Goal: Information Seeking & Learning: Learn about a topic

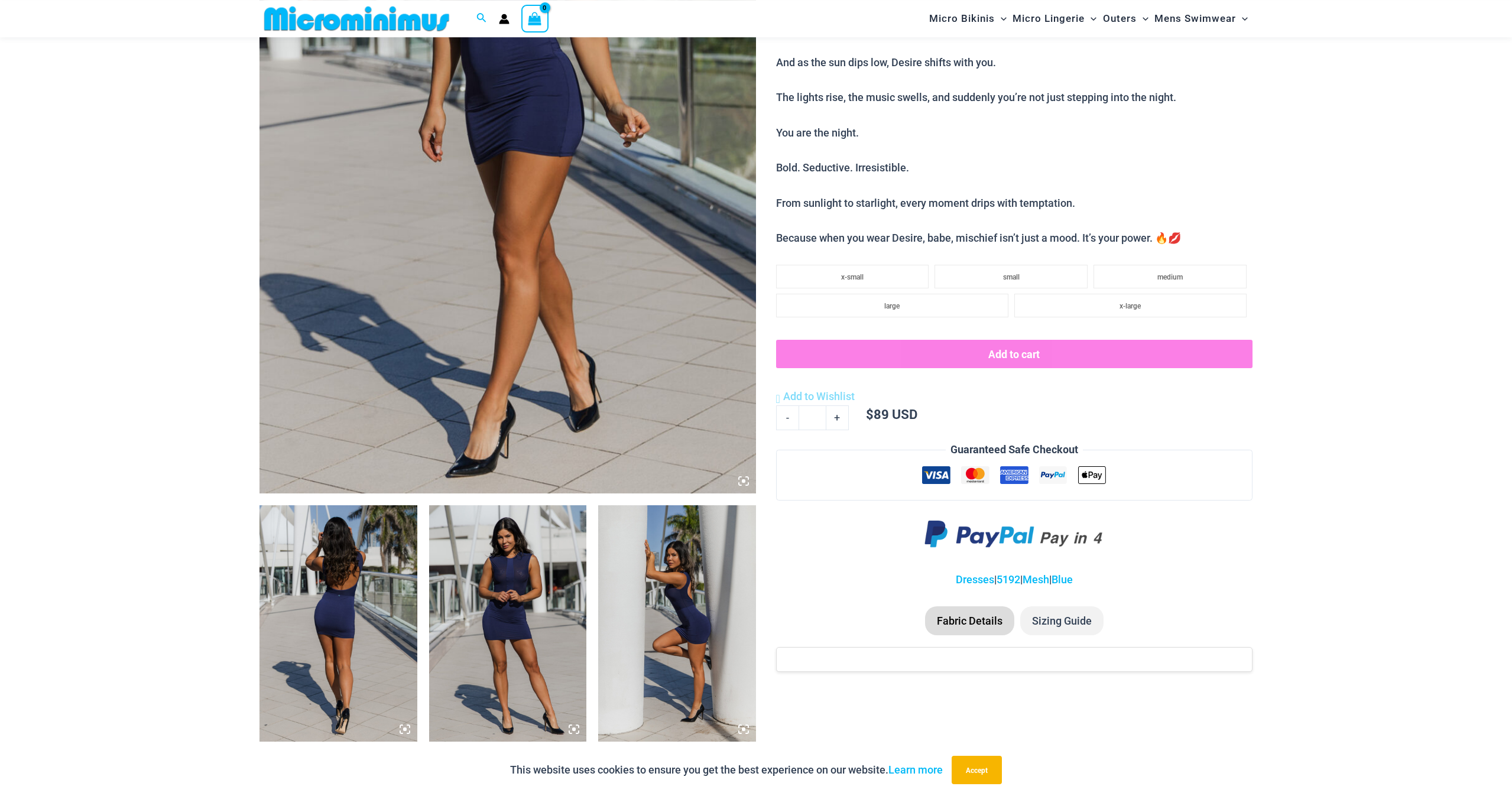
scroll to position [359, 0]
click at [388, 595] on img at bounding box center [338, 623] width 158 height 236
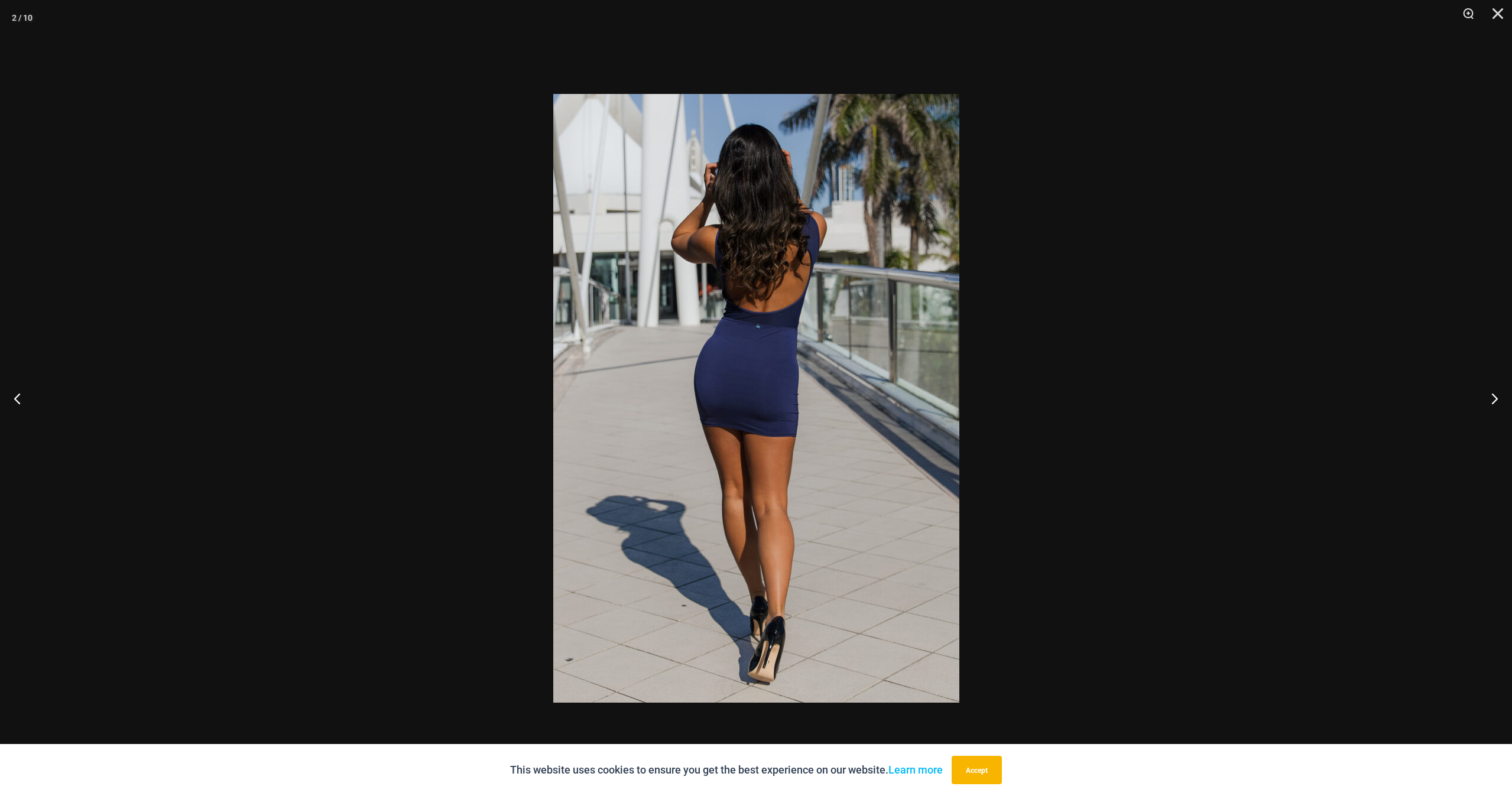
click at [1390, 379] on div at bounding box center [756, 398] width 1512 height 796
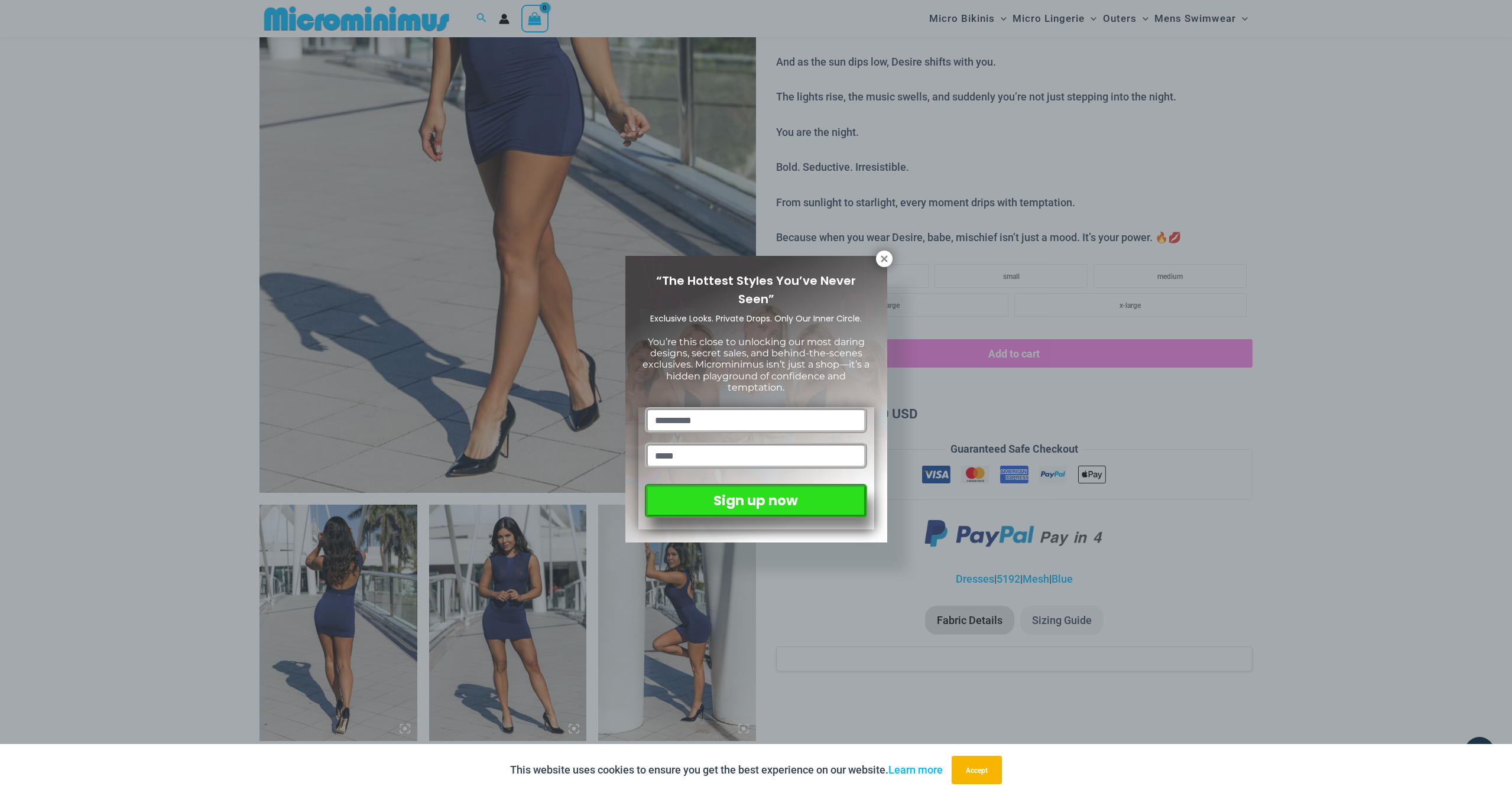
click at [521, 644] on div "“The Hottest Styles You’ve Never Seen” Exclusive Looks. Private Drops. Only Our…" at bounding box center [756, 398] width 1512 height 796
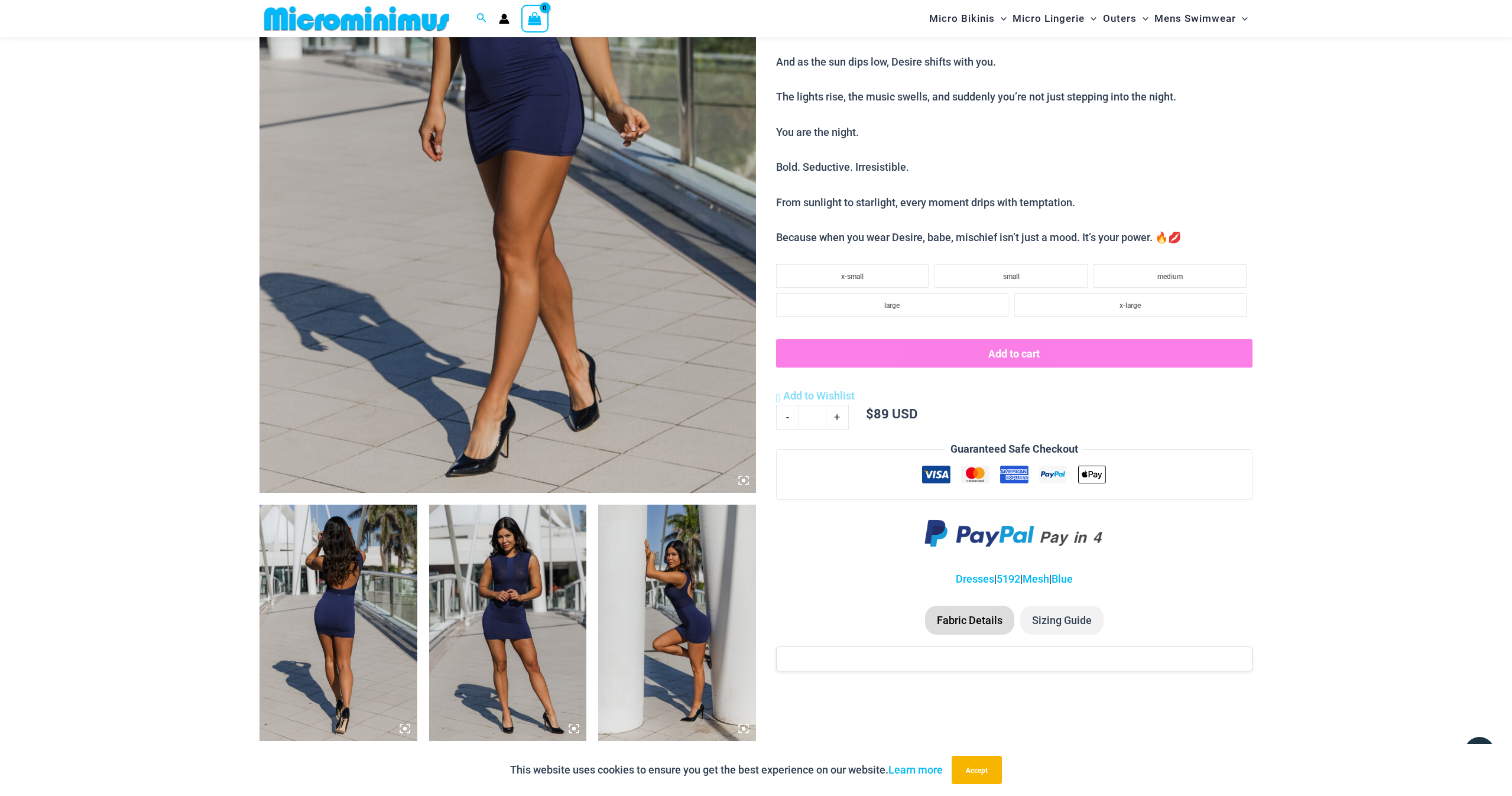
click at [521, 644] on img at bounding box center [508, 623] width 158 height 236
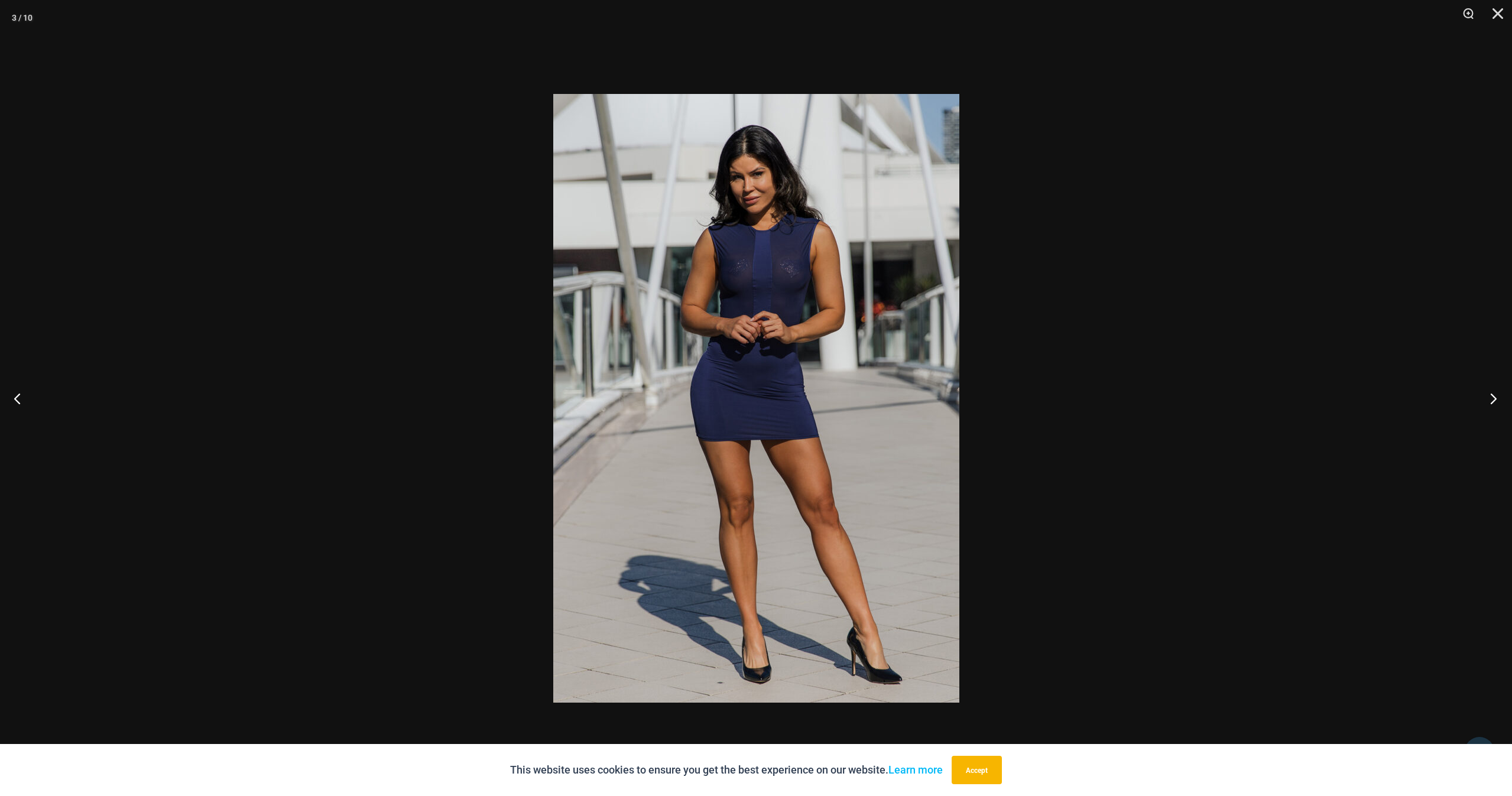
click at [1495, 404] on button "Next" at bounding box center [1489, 398] width 44 height 59
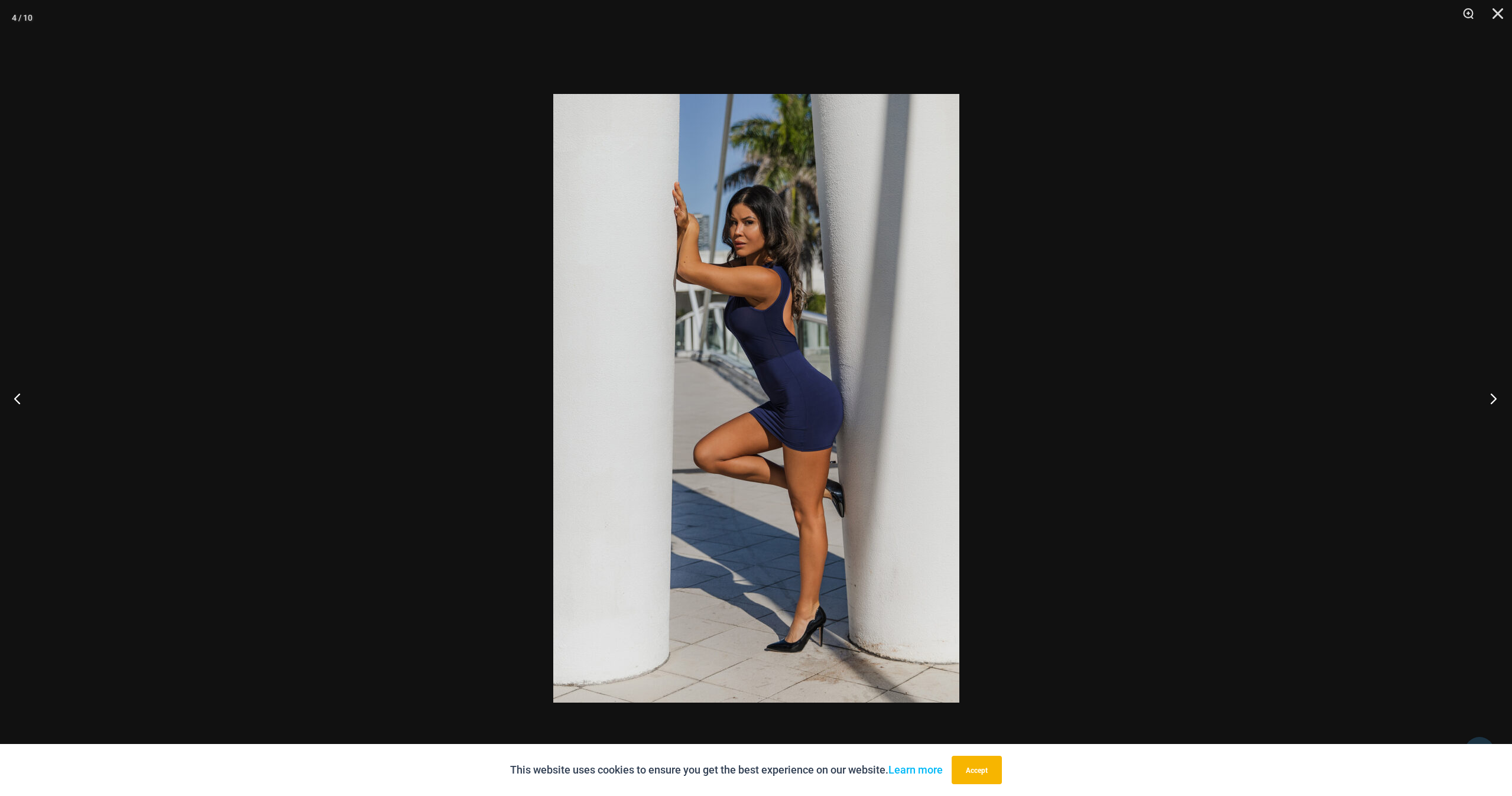
click at [1495, 404] on button "Next" at bounding box center [1489, 398] width 44 height 59
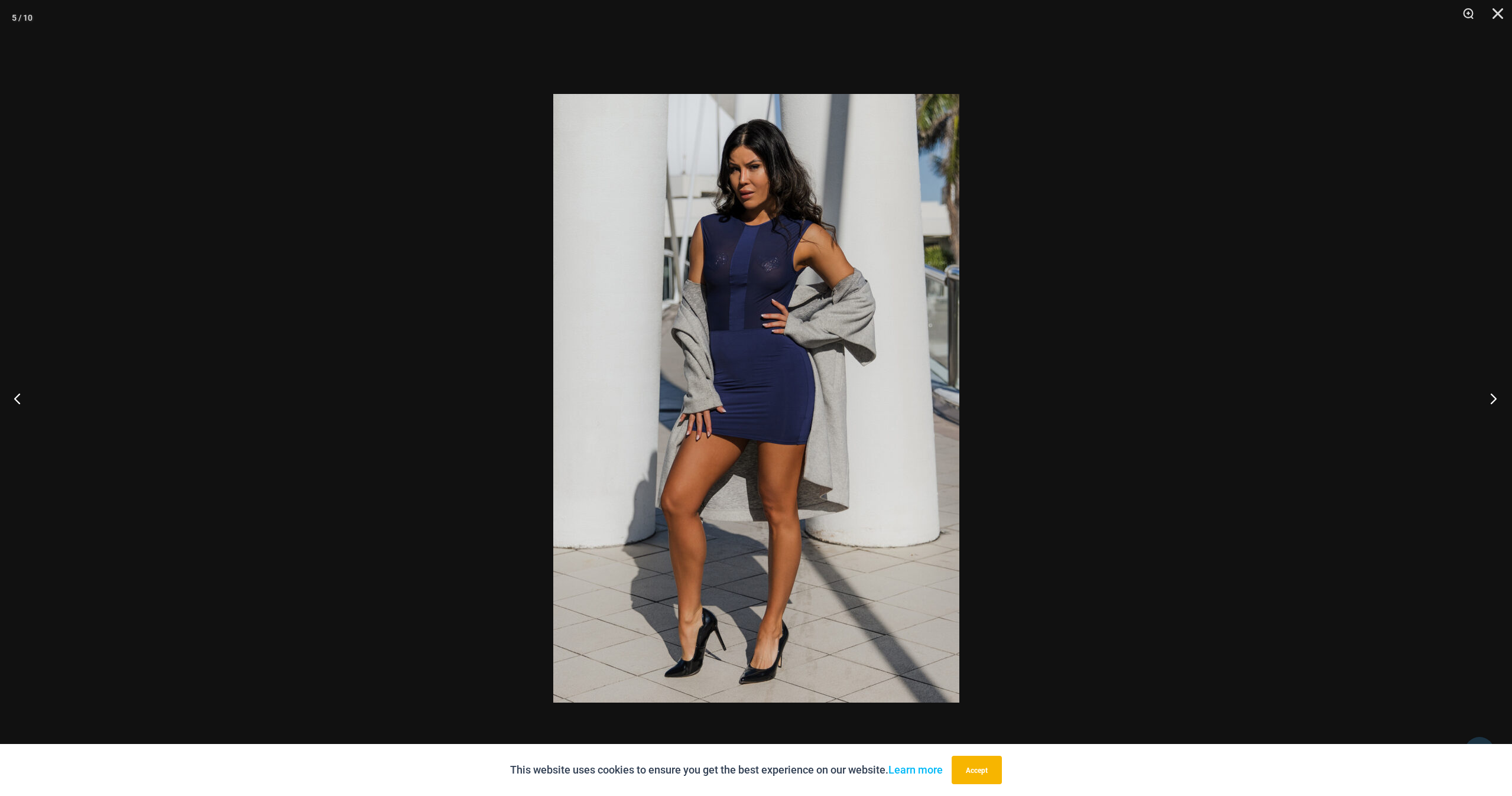
click at [1495, 404] on button "Next" at bounding box center [1489, 398] width 44 height 59
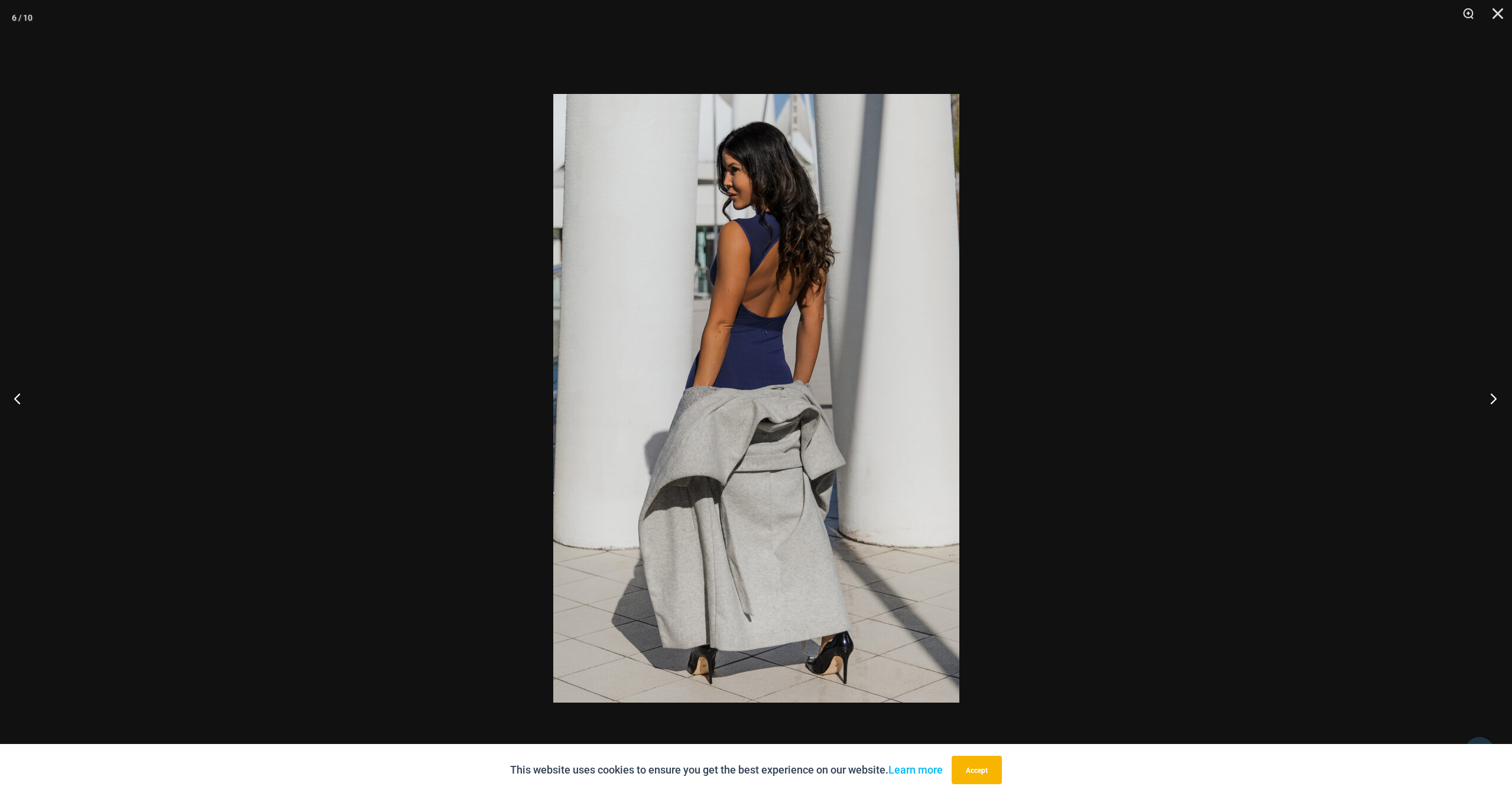
click at [1495, 404] on button "Next" at bounding box center [1489, 398] width 44 height 59
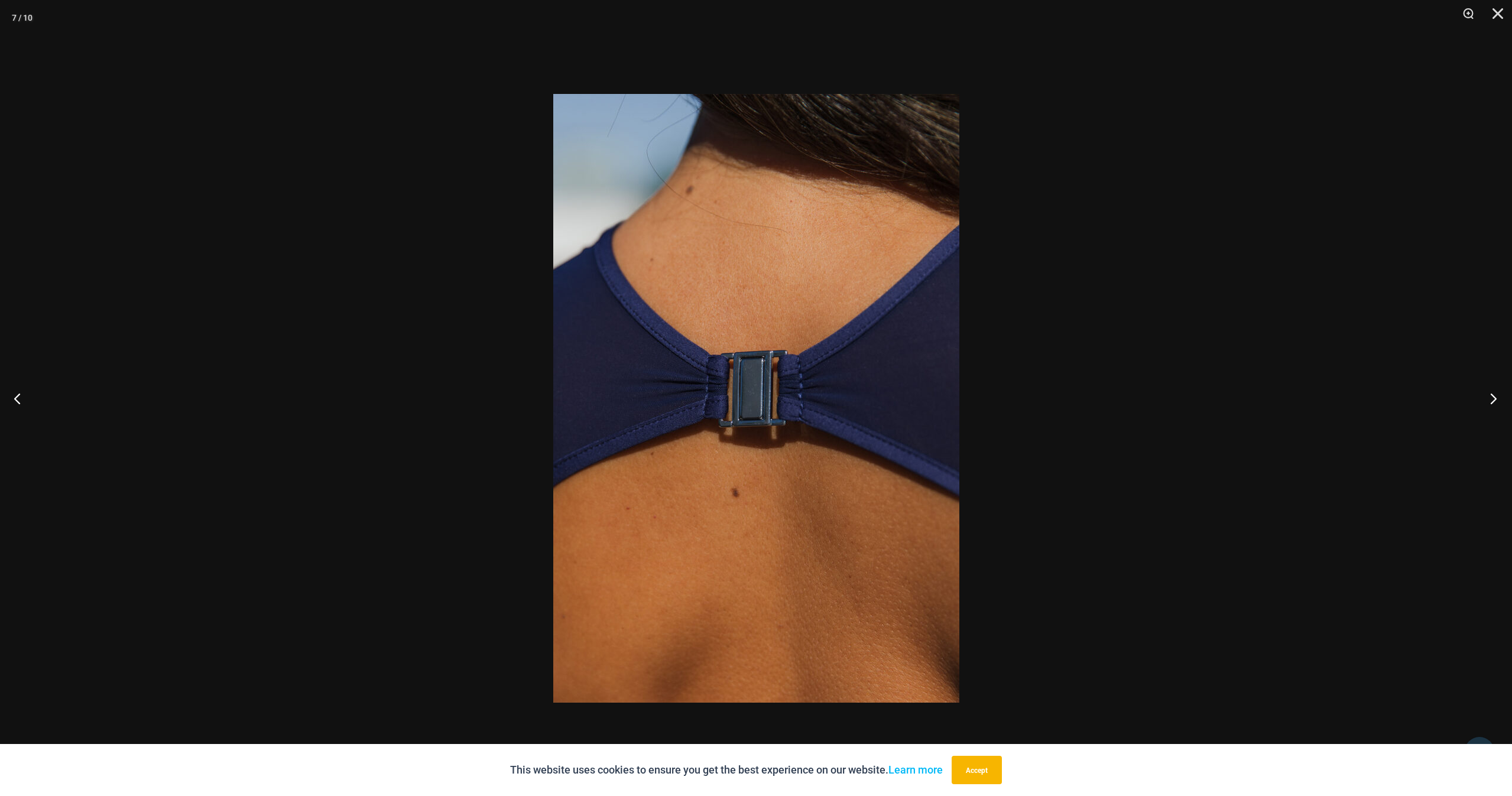
click at [1495, 404] on button "Next" at bounding box center [1489, 398] width 44 height 59
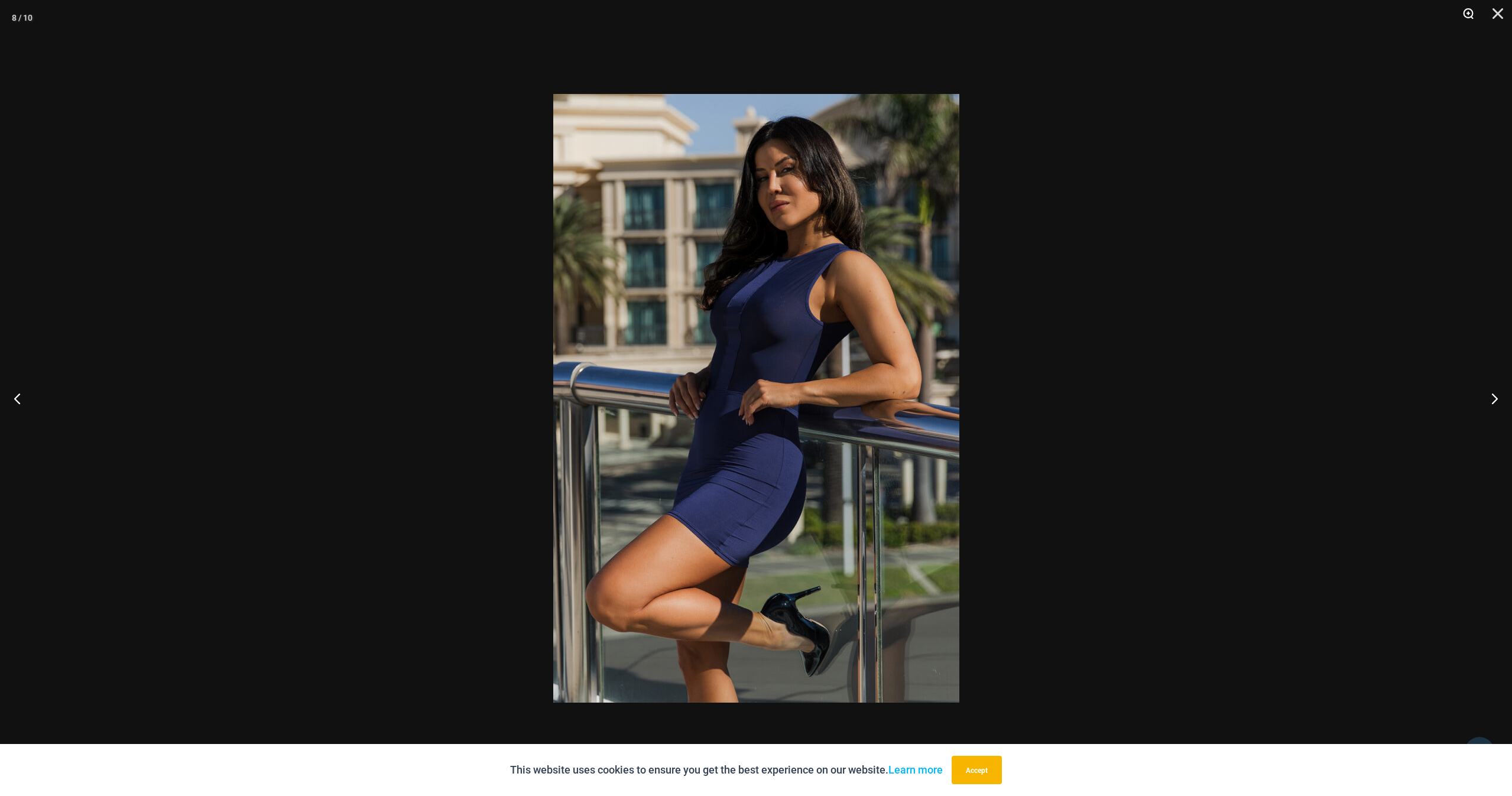
click at [1472, 14] on button "Zoom" at bounding box center [1464, 17] width 29 height 36
click at [1468, 14] on button "Zoom" at bounding box center [1464, 17] width 29 height 36
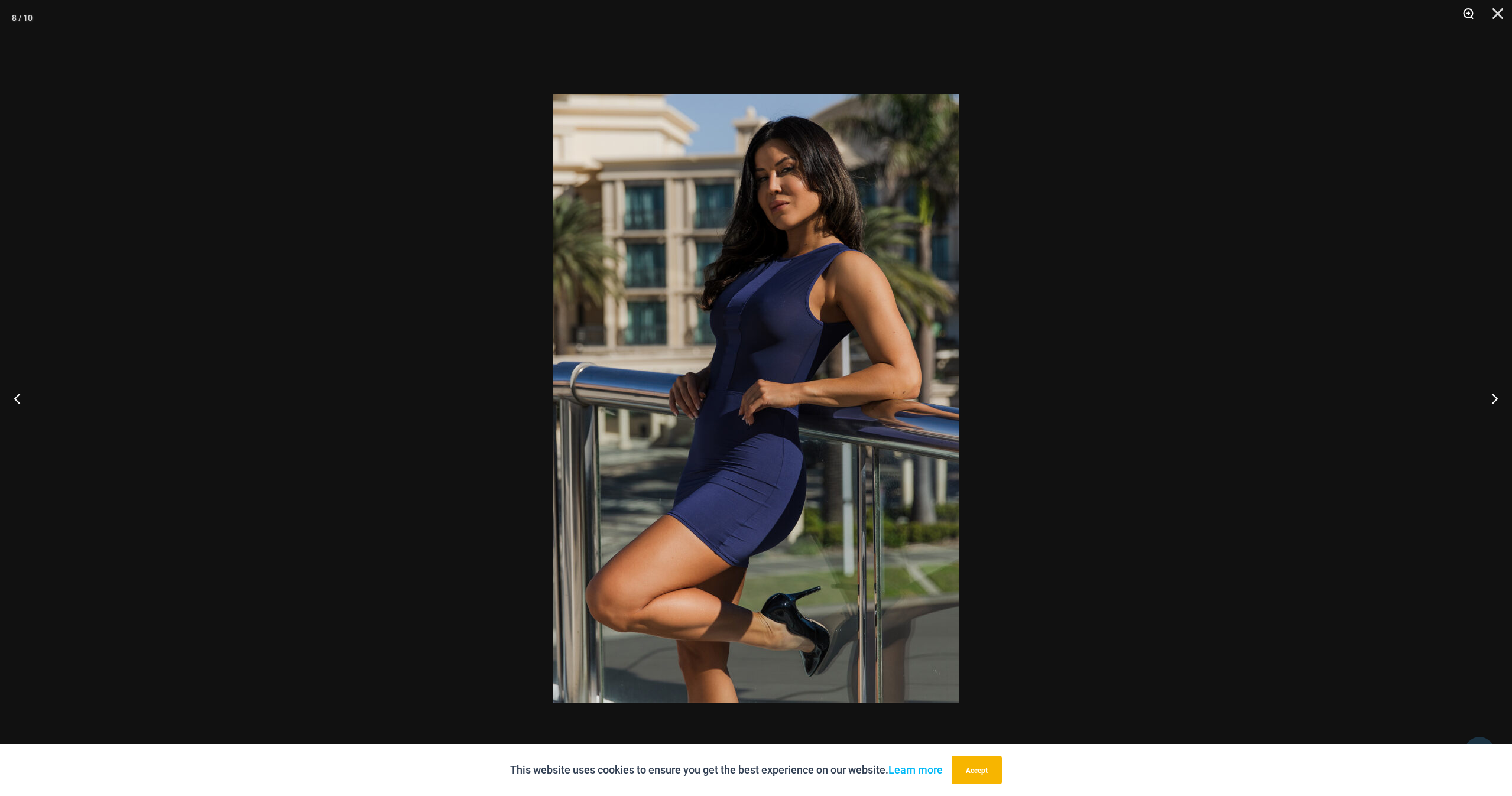
click at [1468, 9] on button "Zoom" at bounding box center [1464, 17] width 29 height 36
click at [757, 350] on img at bounding box center [756, 398] width 406 height 609
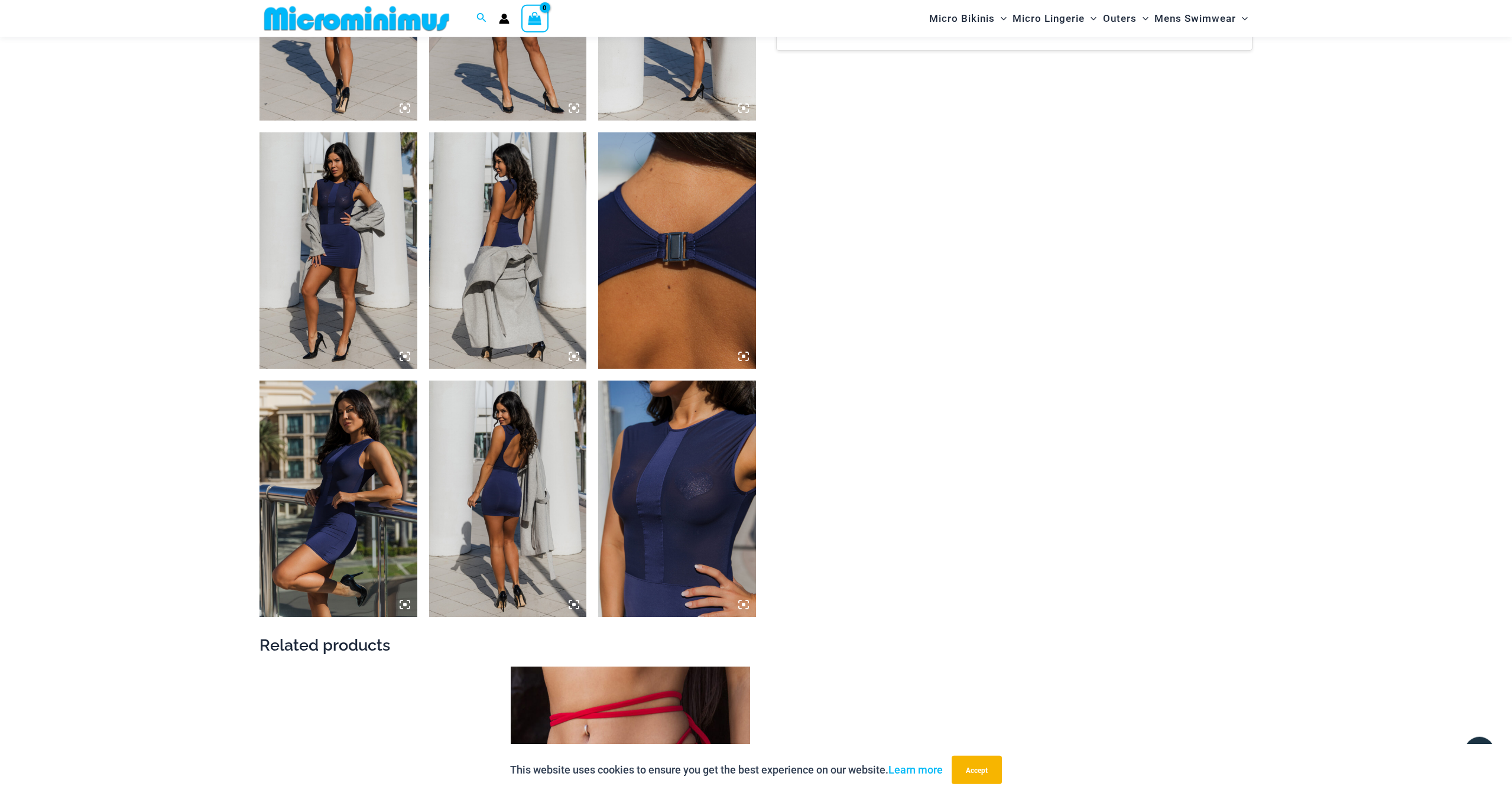
scroll to position [1022, 0]
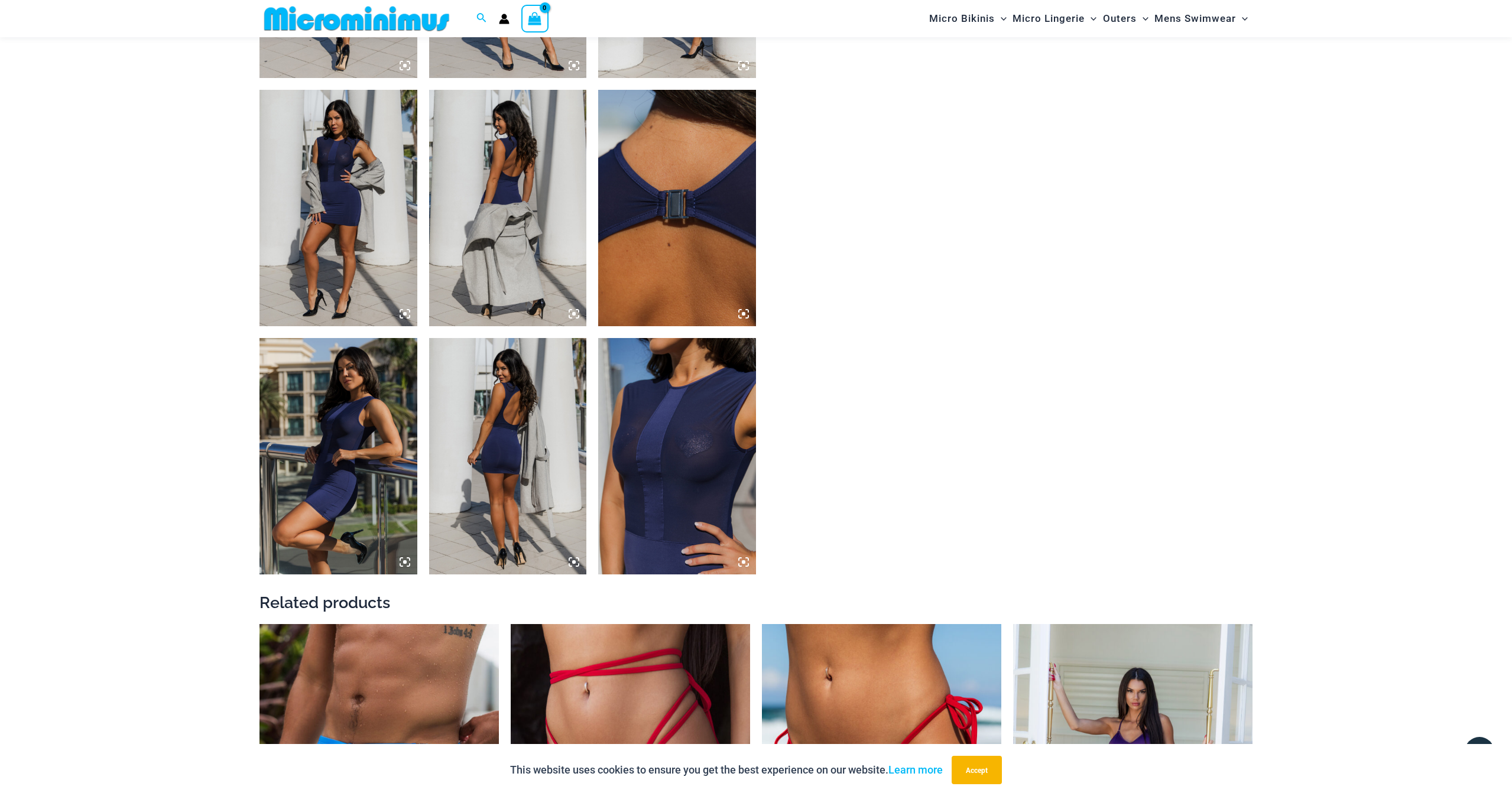
click at [330, 448] on img at bounding box center [338, 456] width 158 height 236
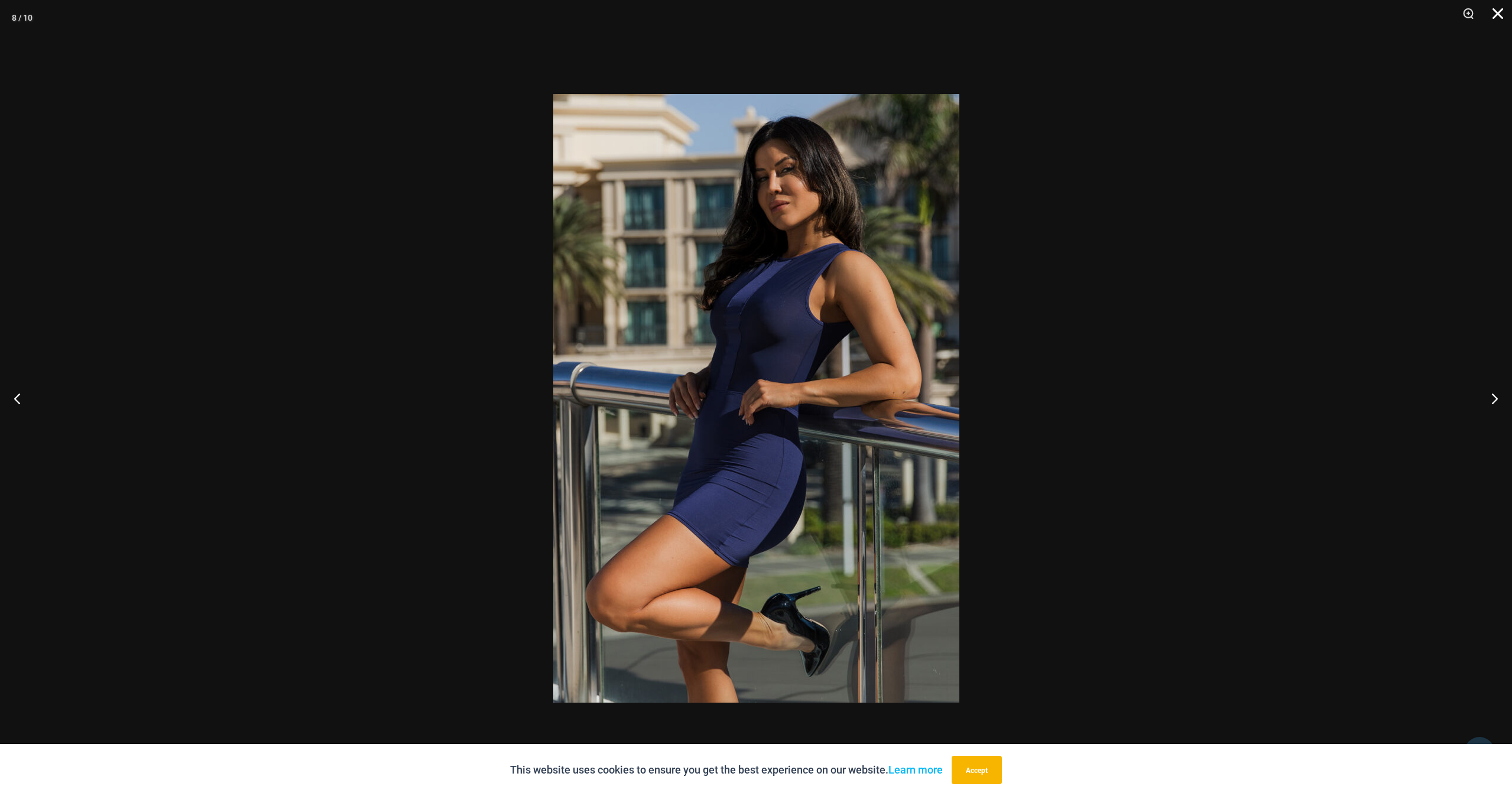
click at [1497, 16] on button "Close" at bounding box center [1494, 17] width 29 height 36
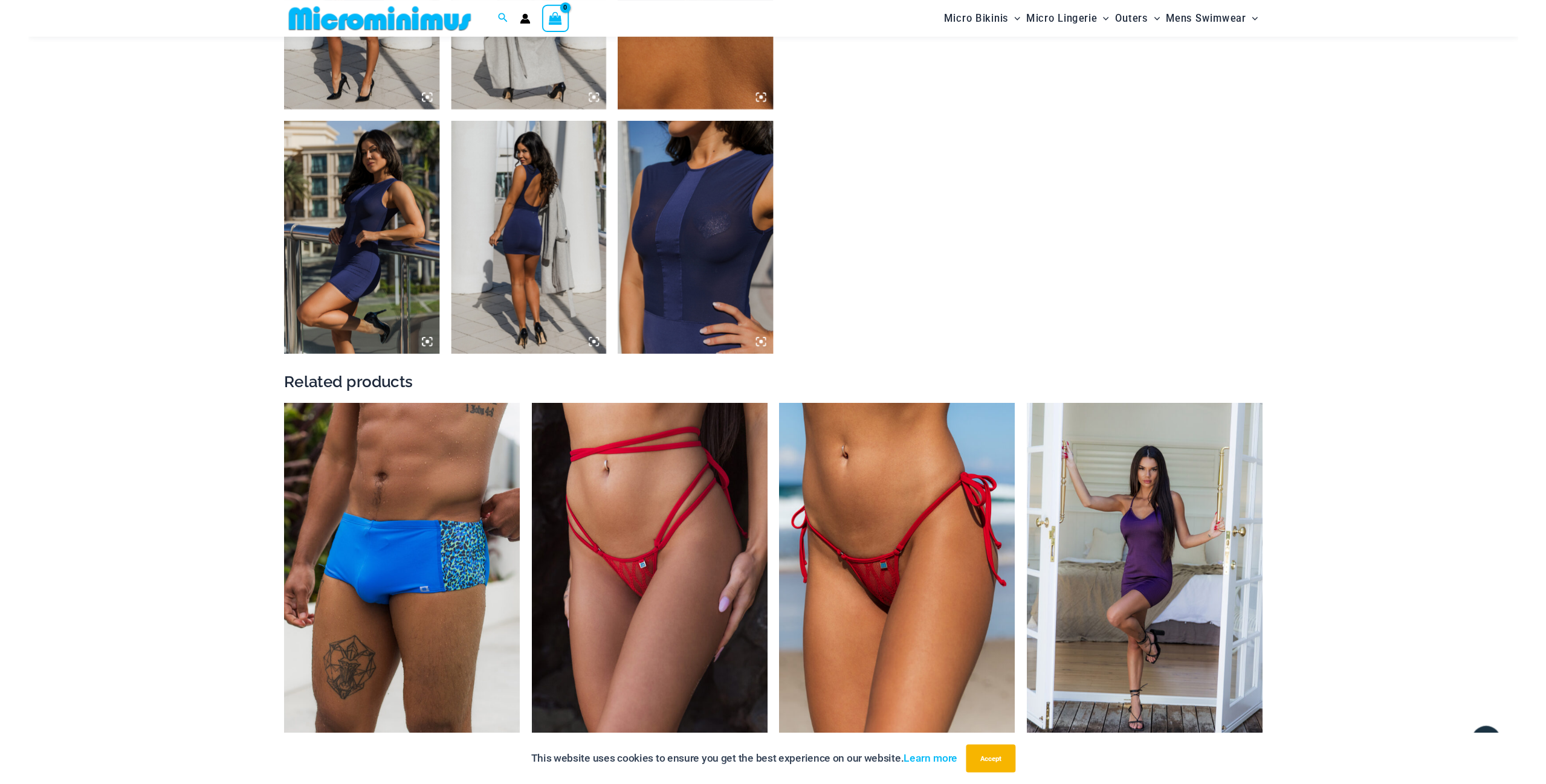
scroll to position [1292, 0]
